Goal: Register for event/course

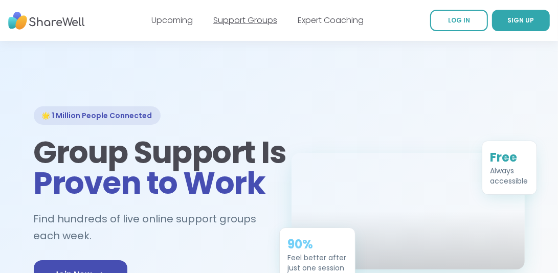
click at [240, 17] on link "Support Groups" at bounding box center [245, 20] width 64 height 12
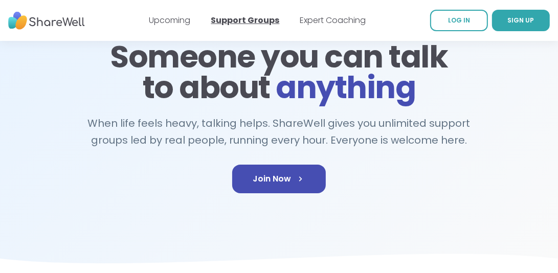
scroll to position [106, 0]
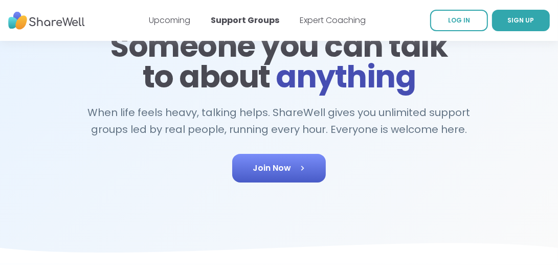
click at [270, 164] on span "Join Now" at bounding box center [278, 168] width 53 height 12
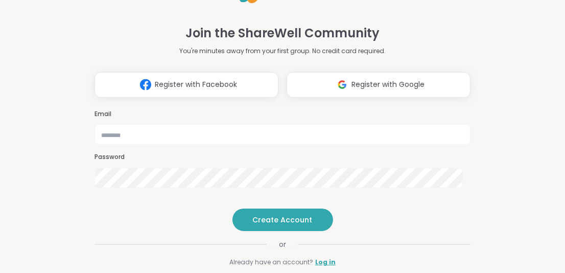
scroll to position [36, 0]
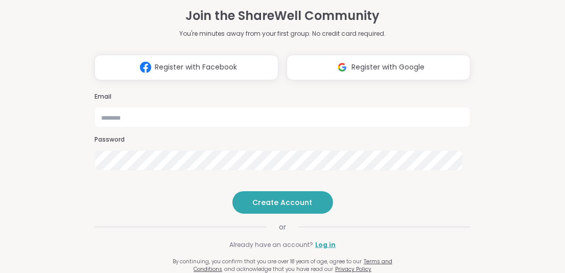
click at [98, 107] on input "email" at bounding box center [283, 117] width 376 height 20
type input "**********"
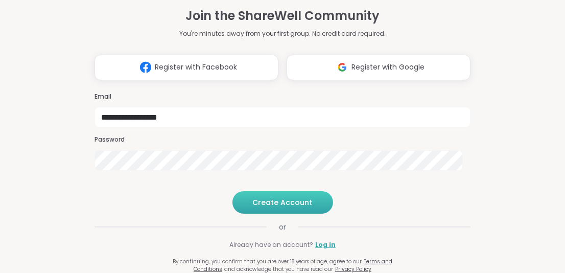
click at [283, 202] on span "Create Account" at bounding box center [283, 202] width 60 height 10
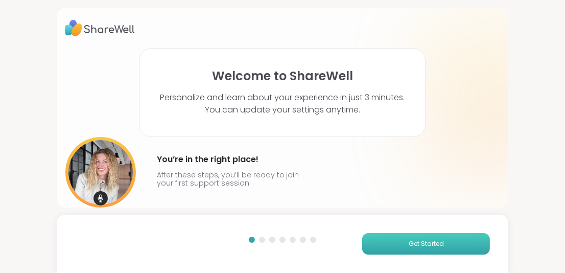
click at [409, 244] on span "Get Started" at bounding box center [426, 243] width 35 height 9
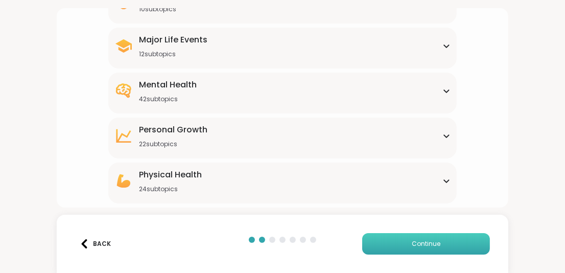
scroll to position [168, 0]
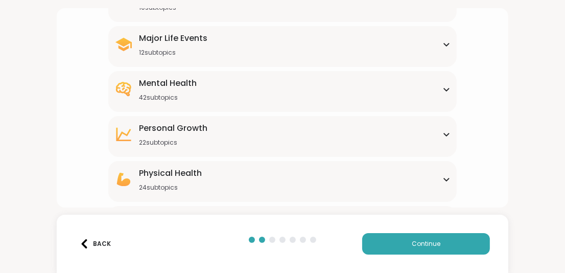
click at [444, 89] on icon at bounding box center [447, 89] width 8 height 5
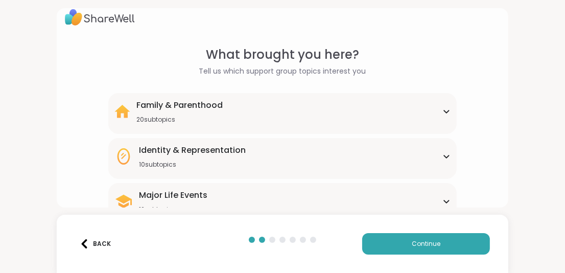
scroll to position [3, 0]
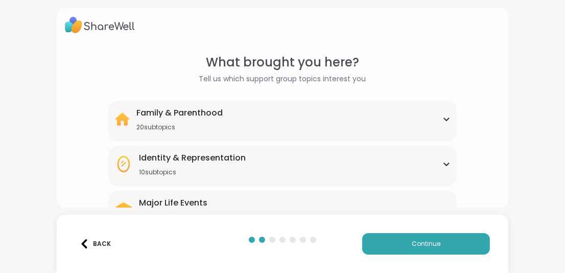
click at [44, 65] on div "What brought you here? Tell us which support group topics interest you Family &…" at bounding box center [282, 136] width 565 height 273
click at [16, 33] on div "What brought you here? Tell us which support group topics interest you Family &…" at bounding box center [282, 136] width 565 height 273
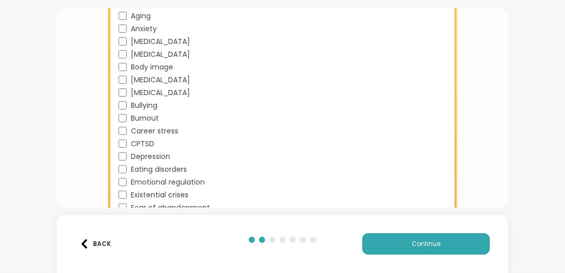
scroll to position [302, 0]
click at [98, 146] on div "What brought you here? Tell us which support group topics interest you Family &…" at bounding box center [283, 188] width 436 height 869
click at [98, 150] on div "What brought you here? Tell us which support group topics interest you Family &…" at bounding box center [283, 188] width 436 height 869
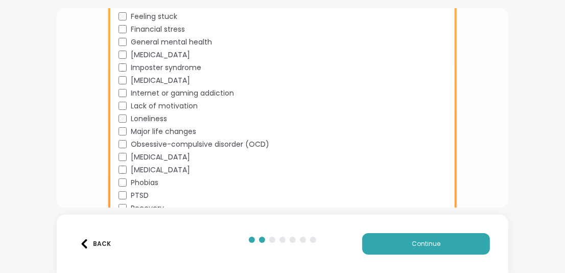
scroll to position [532, 0]
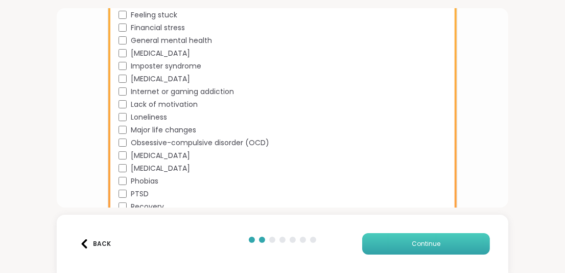
click at [403, 239] on button "Continue" at bounding box center [426, 243] width 128 height 21
